Goal: Transaction & Acquisition: Purchase product/service

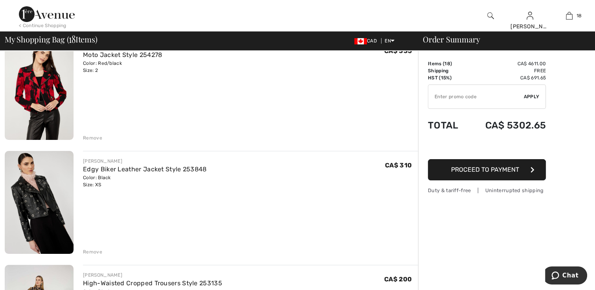
click at [32, 97] on img at bounding box center [39, 88] width 69 height 103
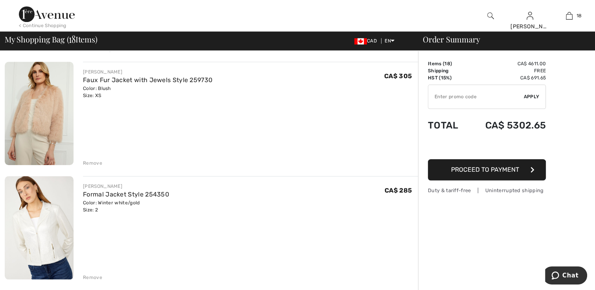
scroll to position [748, 0]
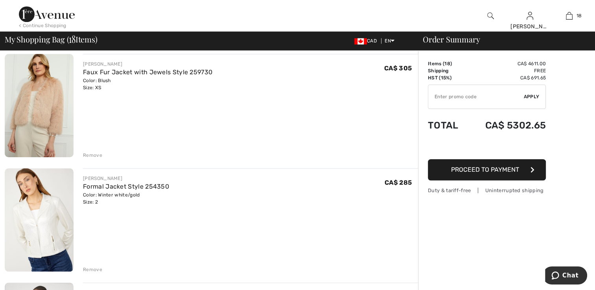
click at [35, 124] on img at bounding box center [39, 105] width 69 height 103
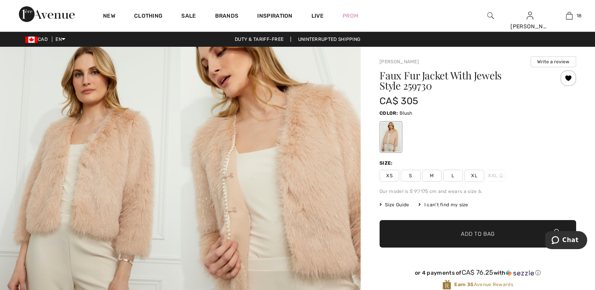
scroll to position [28, 0]
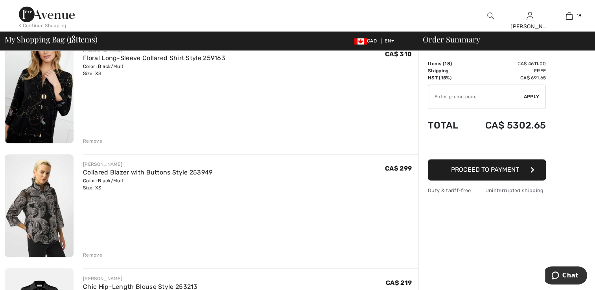
scroll to position [1220, 0]
click at [45, 114] on img at bounding box center [39, 90] width 69 height 103
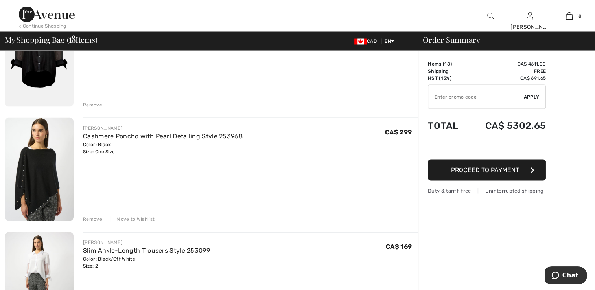
scroll to position [1574, 0]
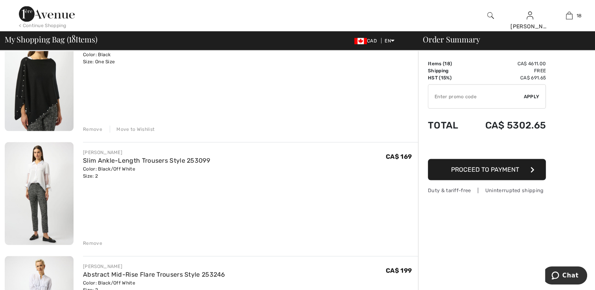
click at [28, 92] on img at bounding box center [39, 79] width 69 height 103
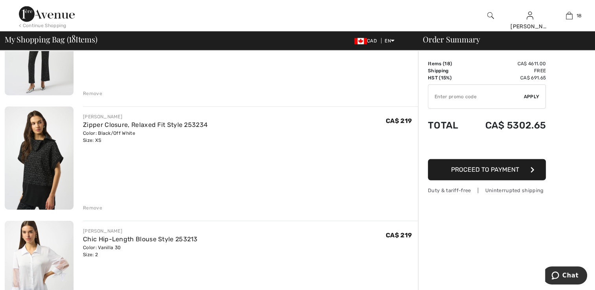
scroll to position [1849, 0]
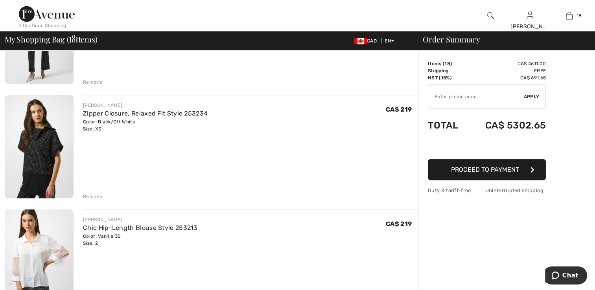
click at [92, 199] on div "Remove" at bounding box center [92, 196] width 19 height 7
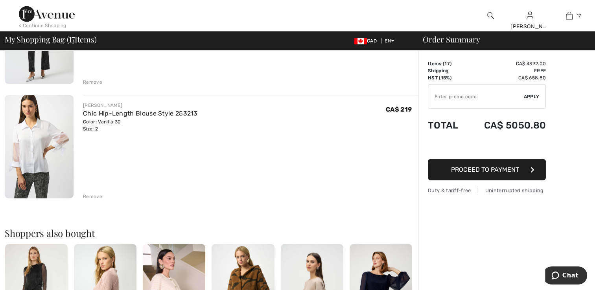
click at [93, 199] on div "Remove" at bounding box center [92, 196] width 19 height 7
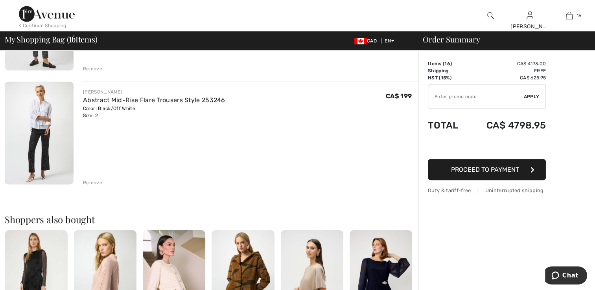
scroll to position [1731, 0]
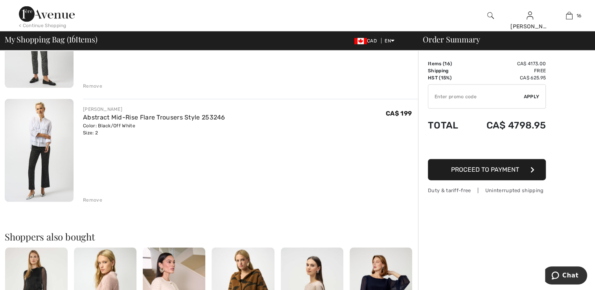
click at [87, 197] on div "Remove" at bounding box center [92, 200] width 19 height 7
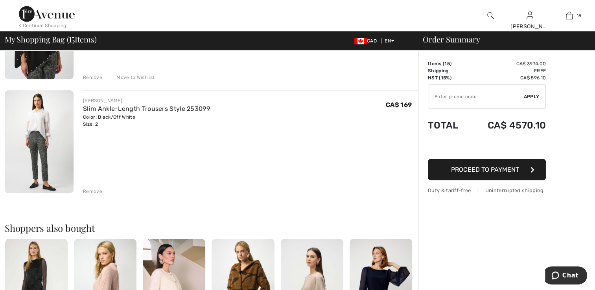
scroll to position [1613, 0]
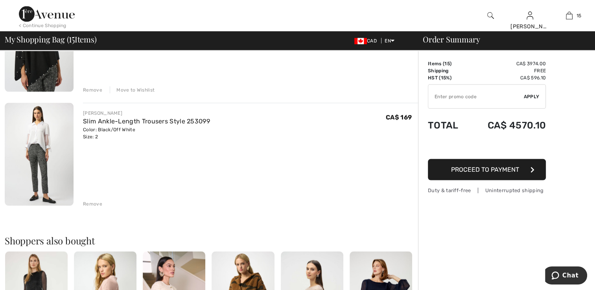
click at [50, 159] on img at bounding box center [39, 154] width 69 height 103
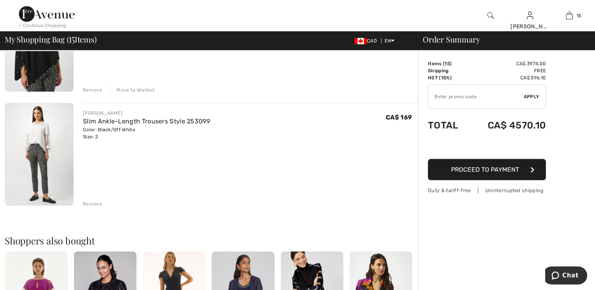
click at [89, 203] on div "Remove" at bounding box center [92, 204] width 19 height 7
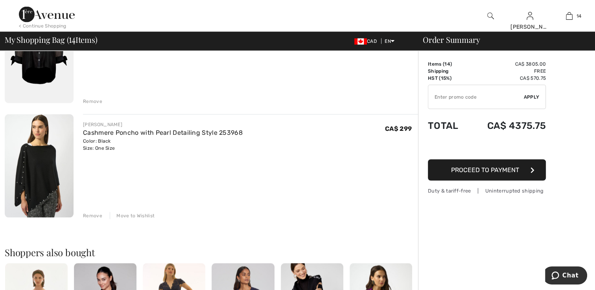
scroll to position [1456, 0]
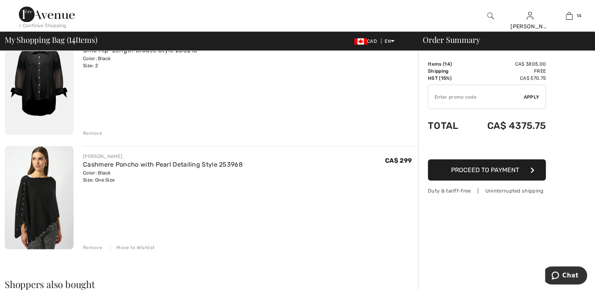
click at [37, 212] on img at bounding box center [39, 197] width 69 height 103
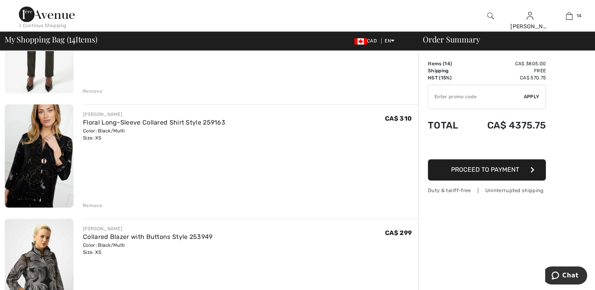
scroll to position [1141, 0]
